Goal: Information Seeking & Learning: Learn about a topic

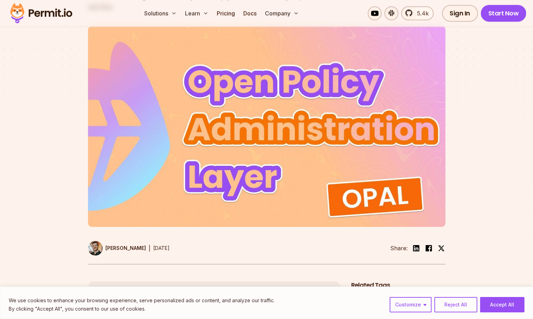
scroll to position [141, 0]
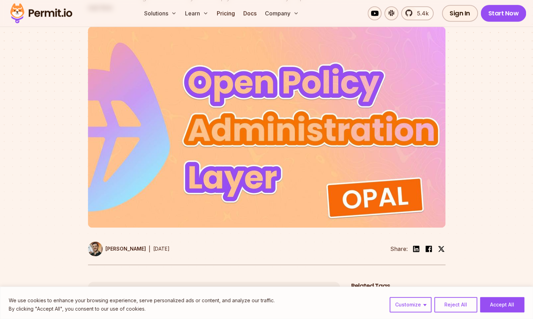
click at [240, 112] on img at bounding box center [266, 127] width 357 height 201
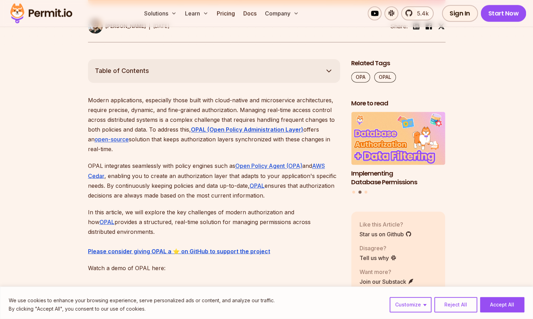
scroll to position [366, 0]
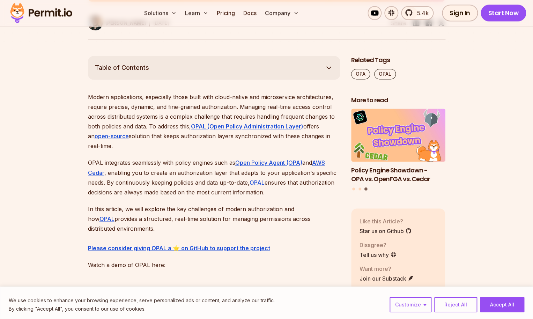
click at [194, 149] on p "Modern applications, especially those built with cloud-native and microservice …" at bounding box center [214, 121] width 252 height 59
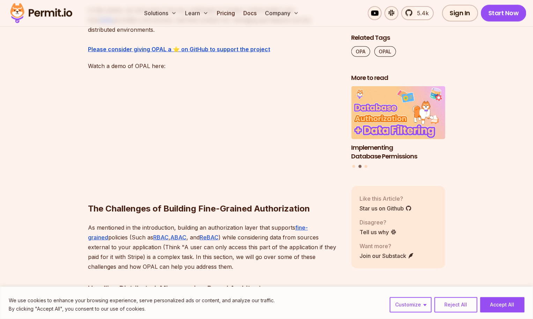
scroll to position [567, 0]
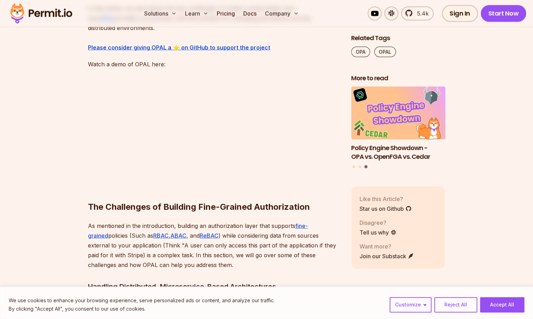
click at [275, 235] on p "As mentioned in the introduction, building an authorization layer that supports…" at bounding box center [214, 244] width 252 height 49
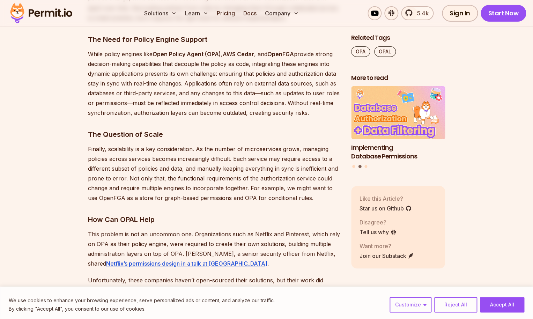
scroll to position [965, 0]
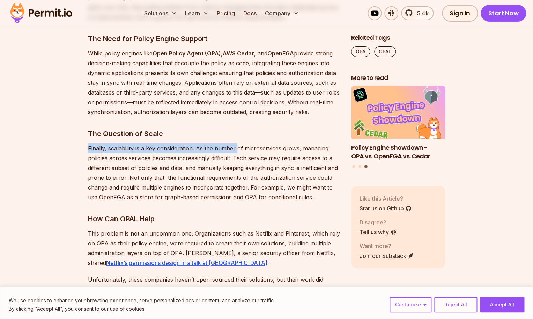
drag, startPoint x: 275, startPoint y: 129, endPoint x: 233, endPoint y: 143, distance: 43.9
drag, startPoint x: 226, startPoint y: 128, endPoint x: 245, endPoint y: 131, distance: 19.4
click at [245, 131] on h3 "The Question of Scale" at bounding box center [214, 133] width 252 height 11
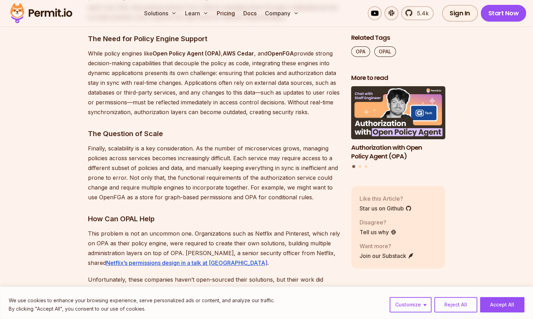
click at [264, 128] on h3 "The Question of Scale" at bounding box center [214, 133] width 252 height 11
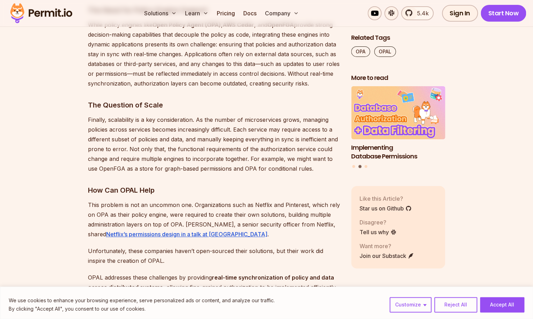
scroll to position [991, 0]
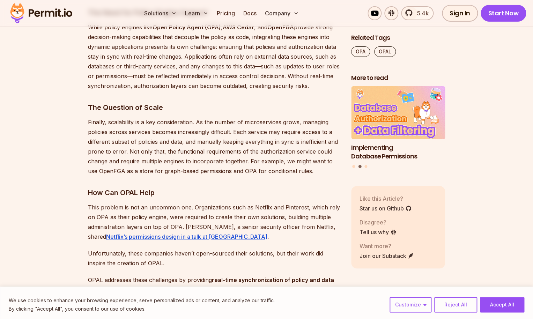
click at [267, 146] on p "Finally, scalability is a key consideration. As the number of microservices gro…" at bounding box center [214, 146] width 252 height 59
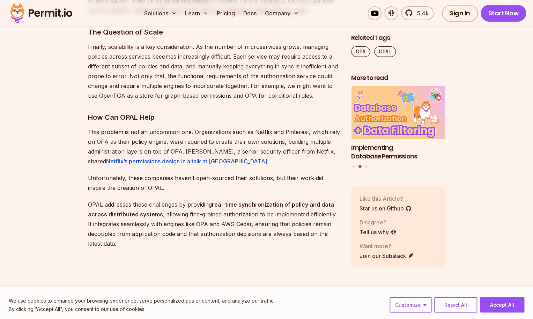
scroll to position [1067, 0]
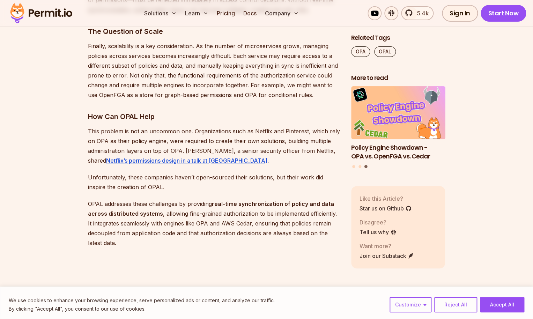
click at [286, 162] on p "This problem is not an uncommon one. Organizations such as Netflix and Pinteres…" at bounding box center [214, 145] width 252 height 39
click at [270, 156] on p "This problem is not an uncommon one. Organizations such as Netflix and Pinteres…" at bounding box center [214, 145] width 252 height 39
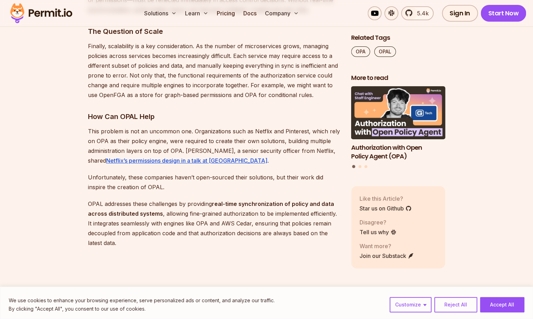
click at [265, 158] on p "This problem is not an uncommon one. Organizations such as Netflix and Pinteres…" at bounding box center [214, 145] width 252 height 39
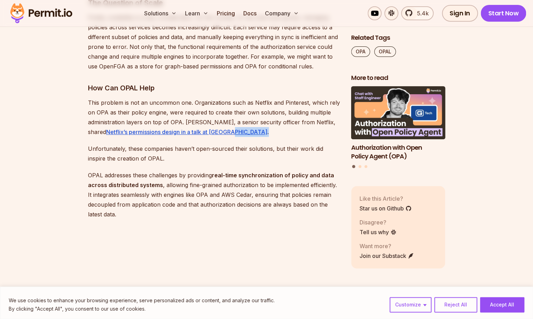
scroll to position [1099, 0]
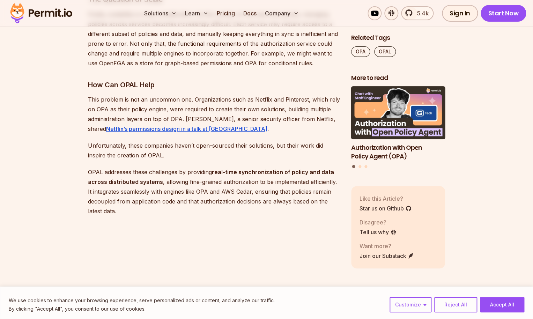
click at [265, 158] on p "Unfortunately, these companies haven’t open-sourced their solutions, but their …" at bounding box center [214, 151] width 252 height 20
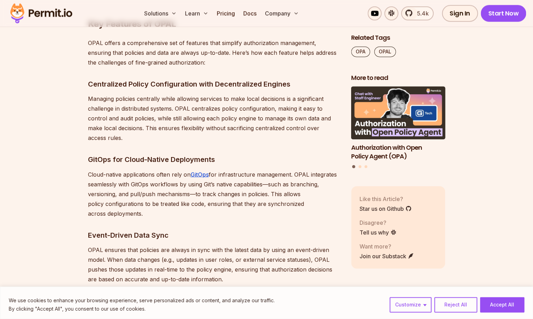
scroll to position [1423, 0]
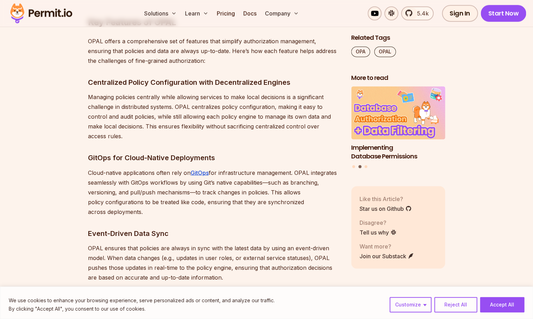
click at [281, 134] on p "Managing policies centrally while allowing services to make local decisions is …" at bounding box center [214, 116] width 252 height 49
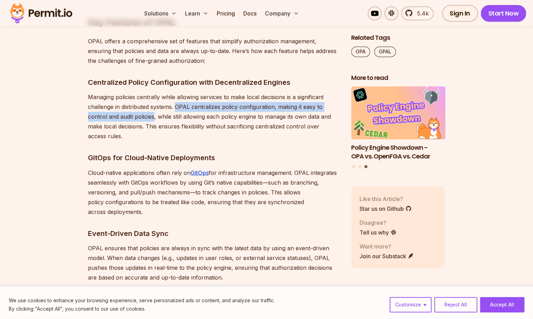
drag, startPoint x: 176, startPoint y: 106, endPoint x: 153, endPoint y: 119, distance: 25.6
click at [153, 119] on p "Managing policies centrally while allowing services to make local decisions is …" at bounding box center [214, 116] width 252 height 49
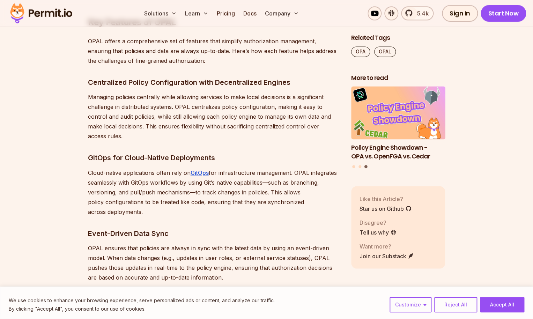
click at [175, 106] on p "Managing policies centrally while allowing services to make local decisions is …" at bounding box center [214, 116] width 252 height 49
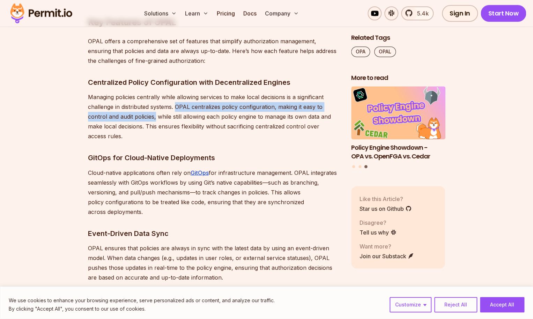
drag, startPoint x: 176, startPoint y: 106, endPoint x: 155, endPoint y: 120, distance: 25.0
click at [155, 120] on p "Managing policies centrally while allowing services to make local decisions is …" at bounding box center [214, 116] width 252 height 49
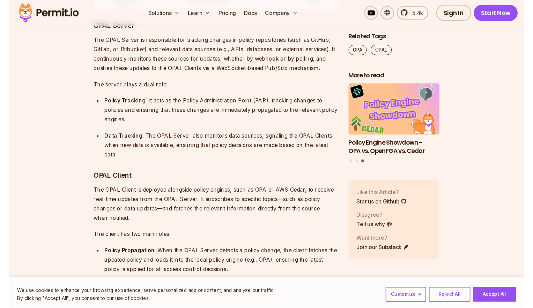
scroll to position [2805, 0]
